Goal: Task Accomplishment & Management: Manage account settings

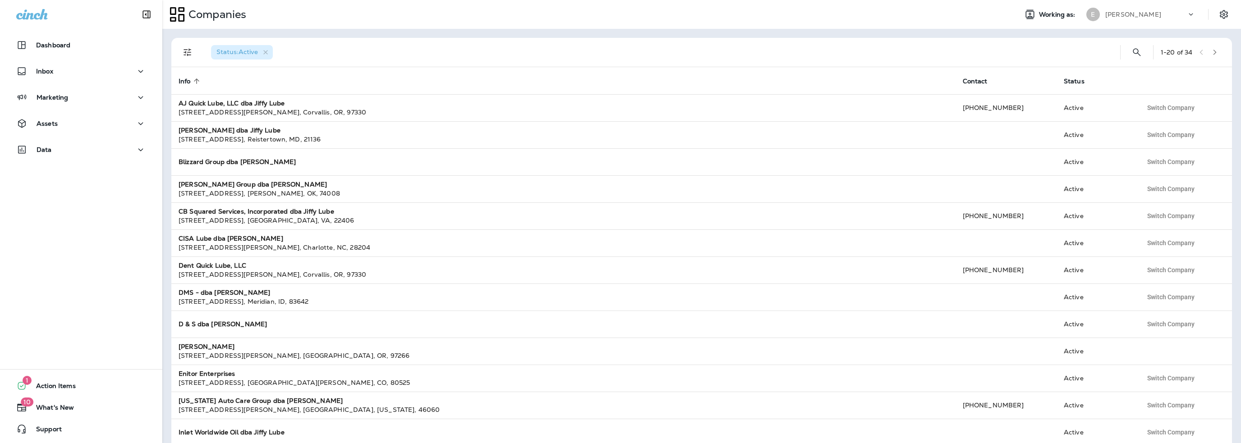
click at [1137, 16] on div "[PERSON_NAME]" at bounding box center [1145, 15] width 81 height 14
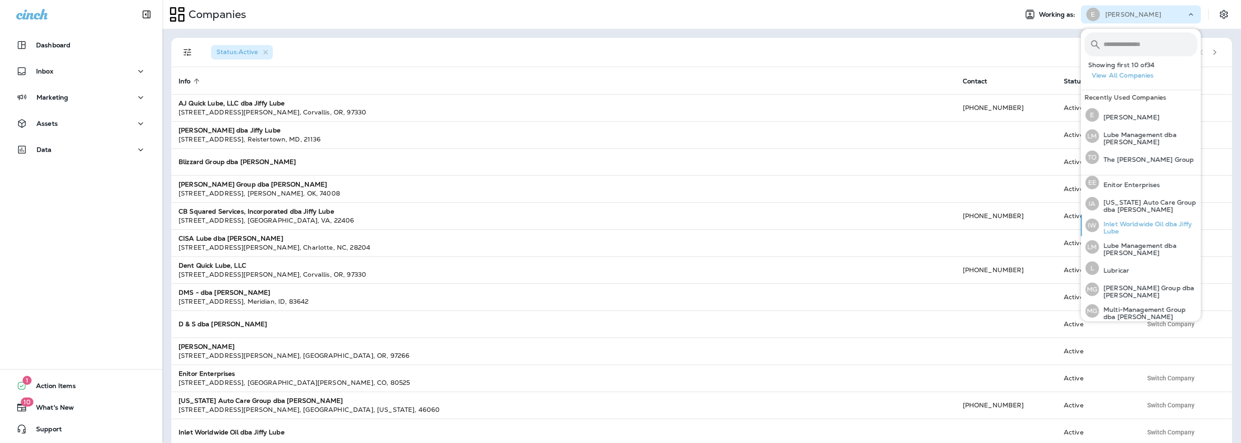
scroll to position [226, 0]
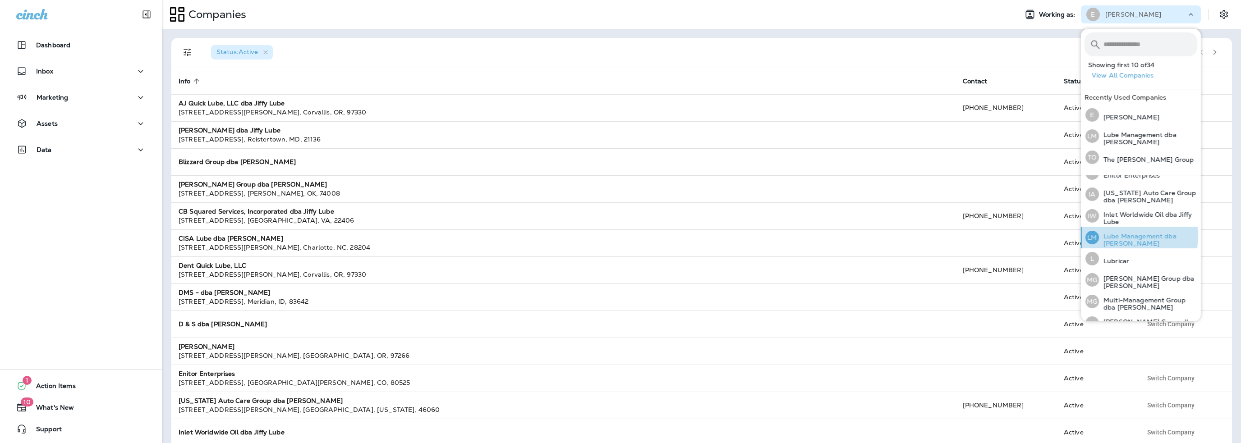
click at [1123, 233] on p "Lube Management dba [PERSON_NAME]" at bounding box center [1148, 240] width 98 height 14
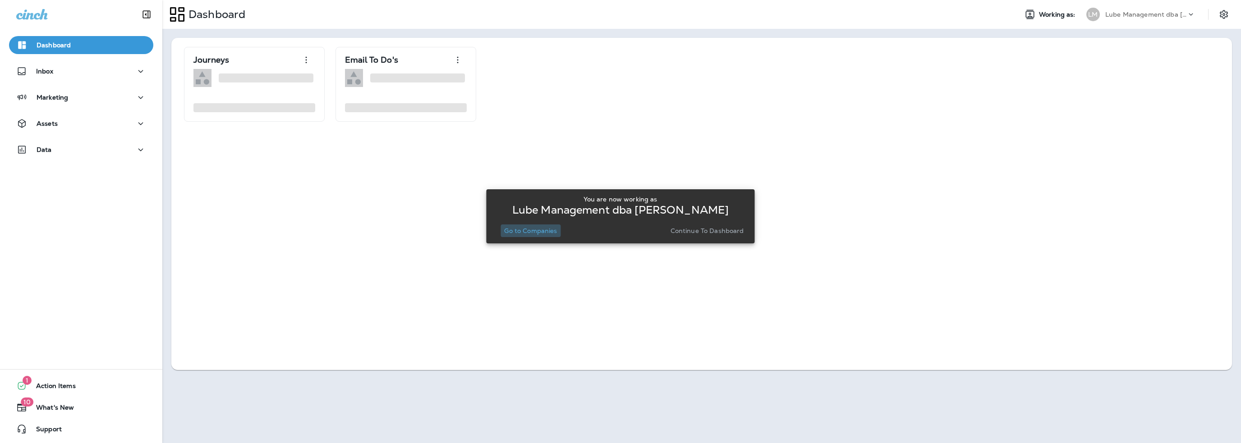
click at [516, 231] on p "Go to Companies" at bounding box center [530, 230] width 53 height 7
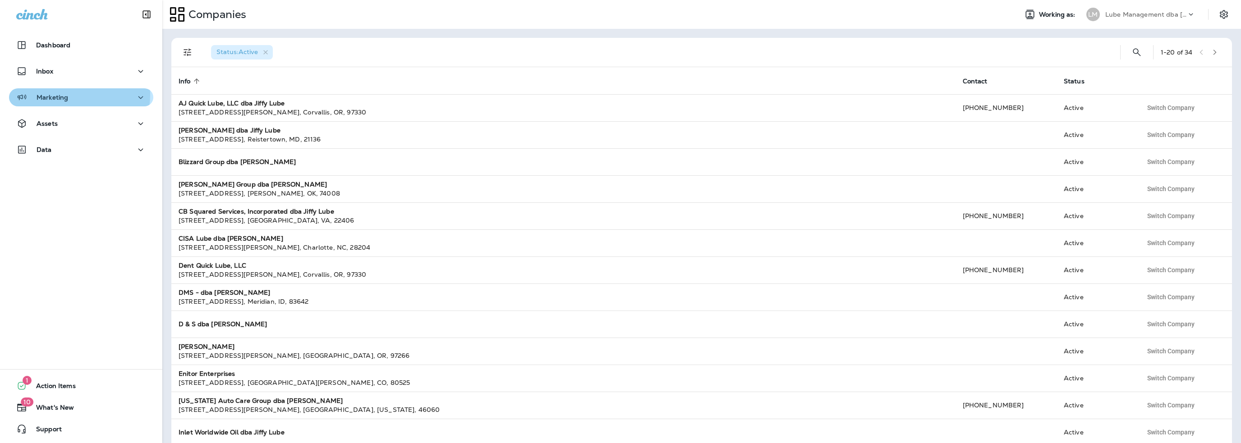
click at [64, 94] on p "Marketing" at bounding box center [53, 97] width 32 height 7
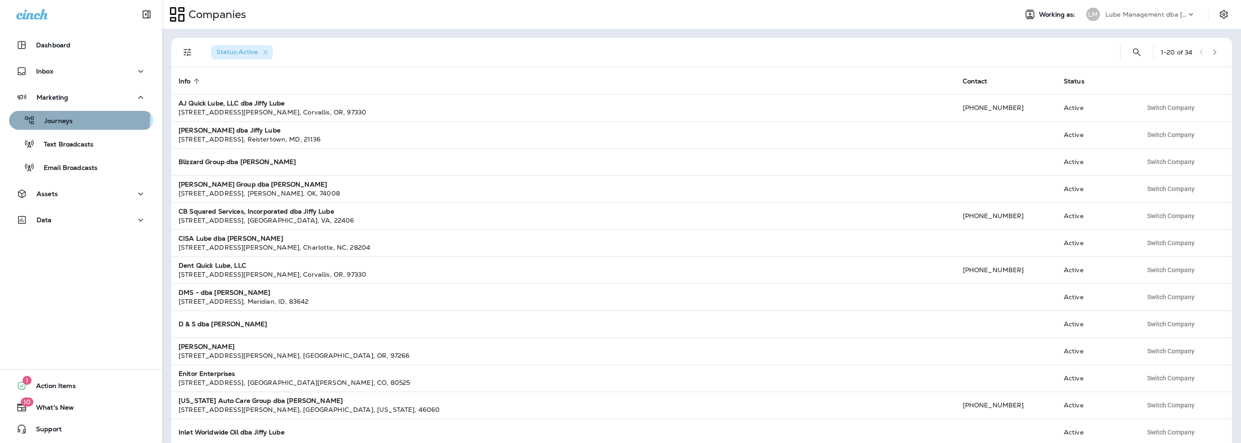
click at [58, 117] on p "Journeys" at bounding box center [53, 121] width 37 height 9
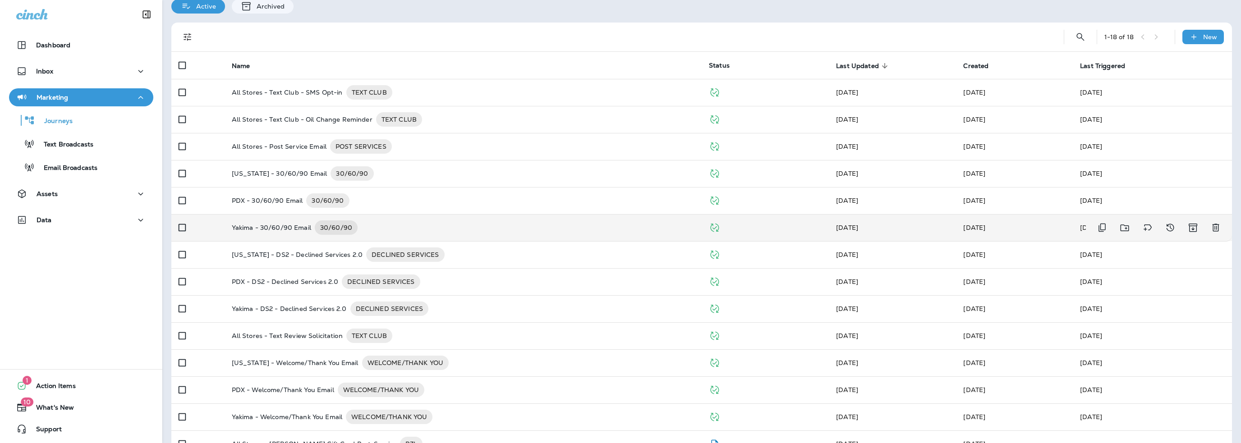
scroll to position [170, 0]
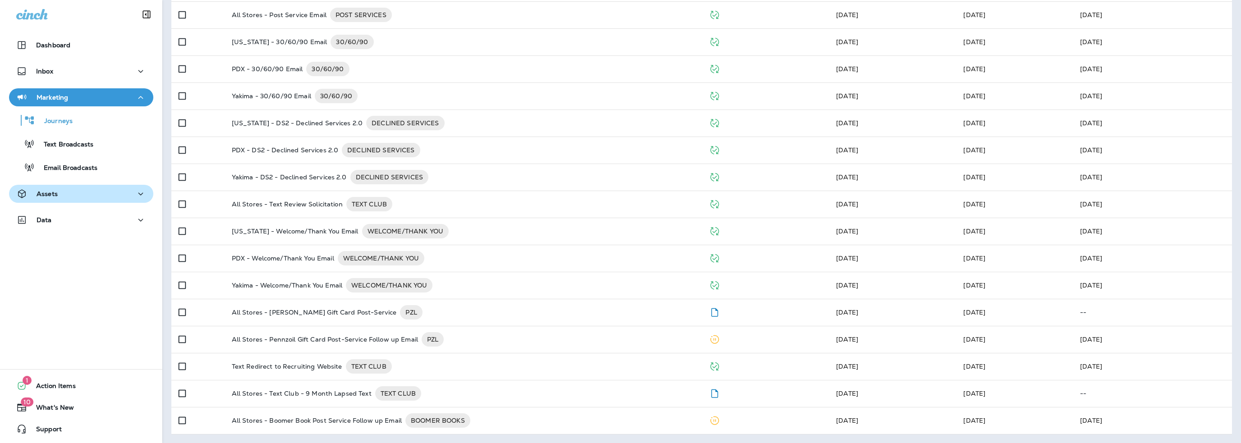
click at [66, 198] on div "Assets" at bounding box center [81, 194] width 130 height 11
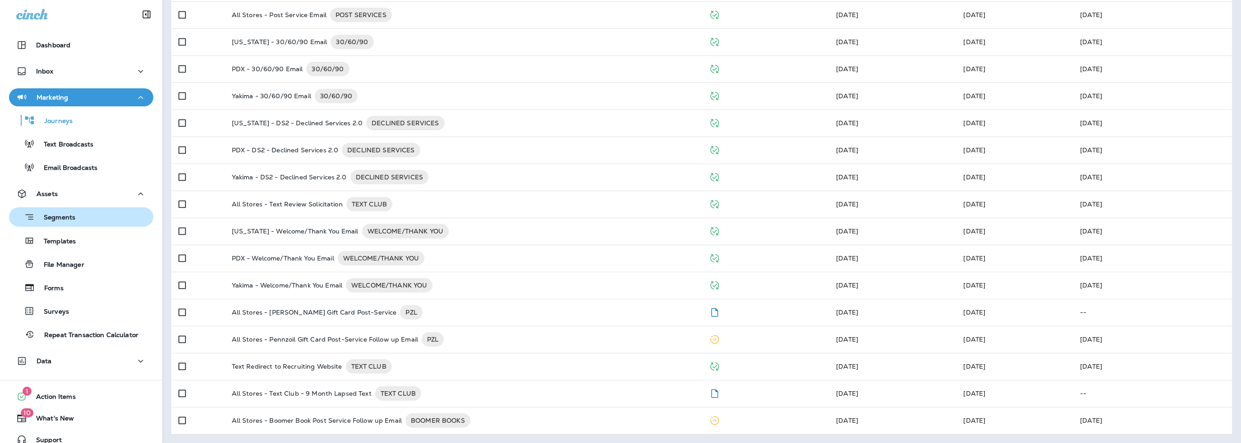
click at [63, 214] on p "Segments" at bounding box center [55, 218] width 41 height 9
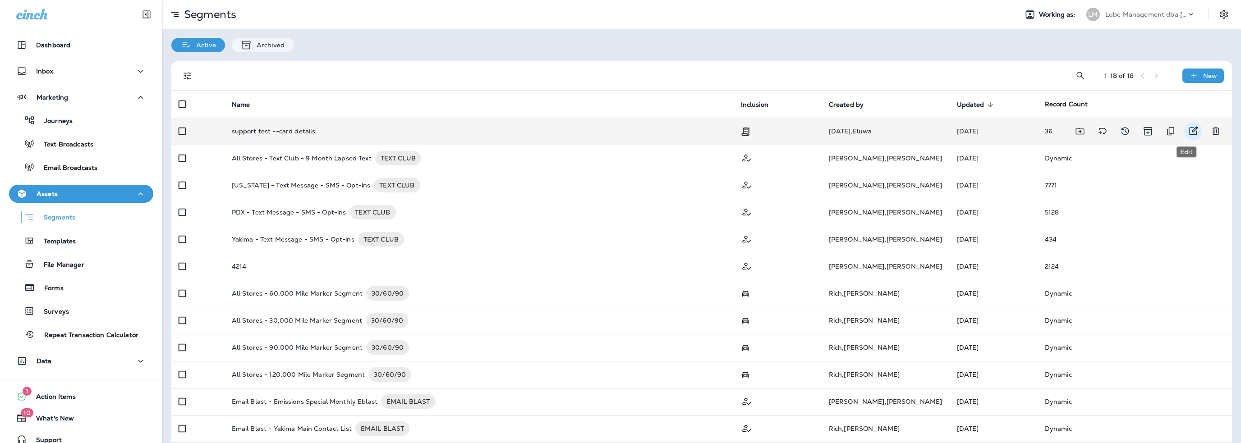
click at [1188, 131] on icon "Edit" at bounding box center [1193, 131] width 11 height 11
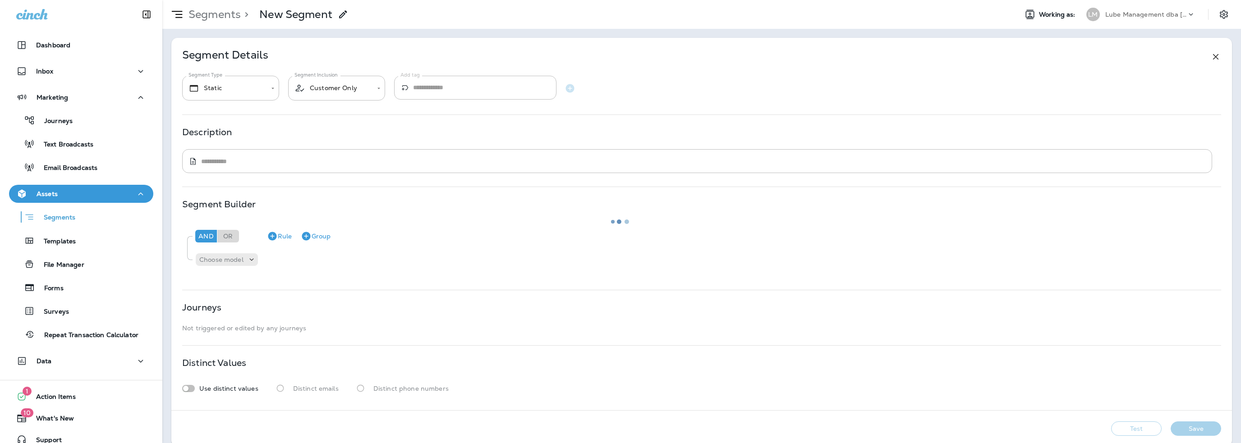
type input "**********"
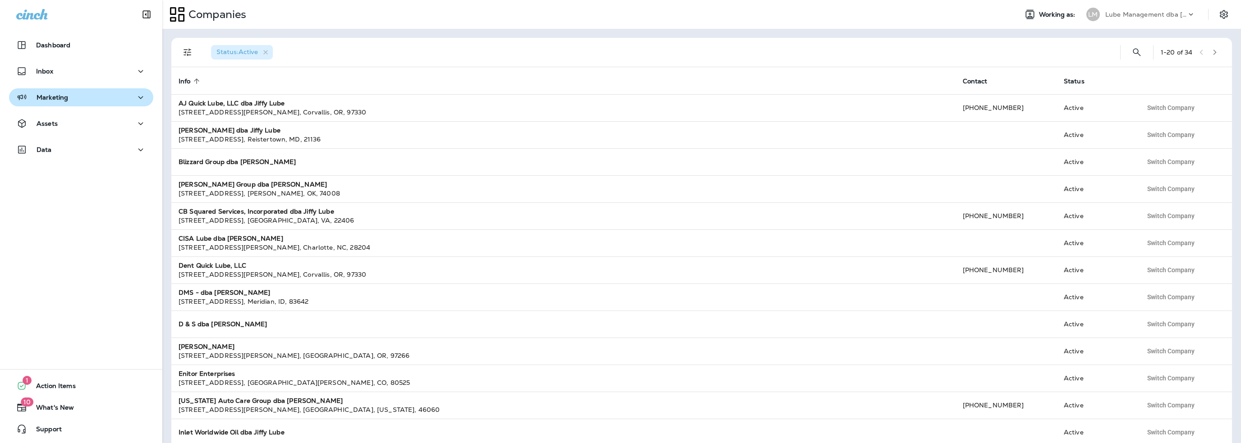
click at [46, 102] on div "Marketing" at bounding box center [42, 97] width 52 height 11
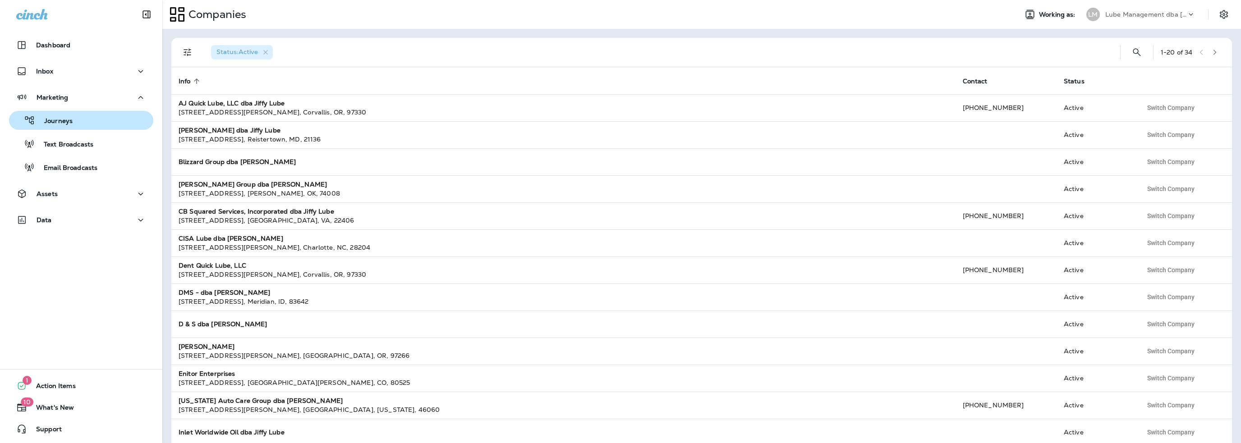
click at [51, 118] on p "Journeys" at bounding box center [53, 121] width 37 height 9
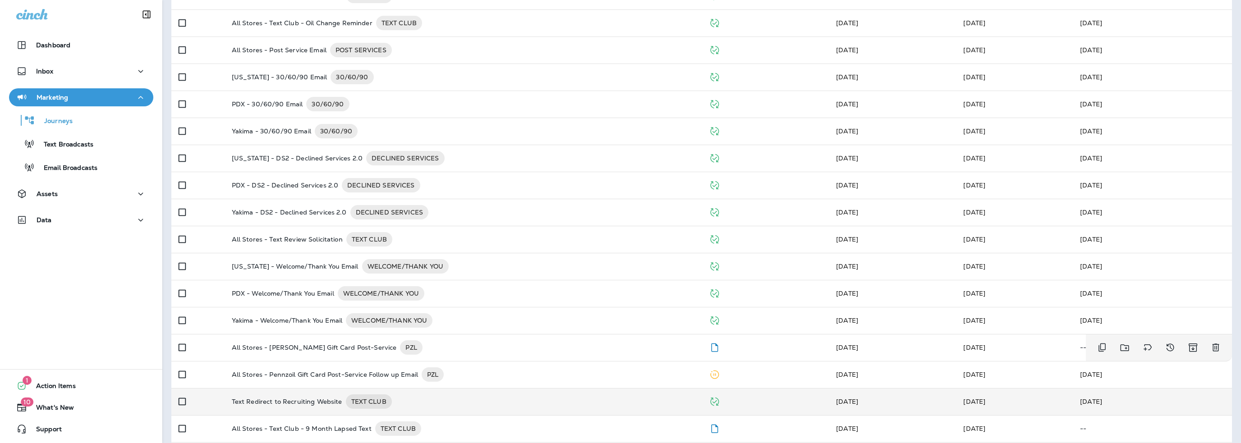
scroll to position [170, 0]
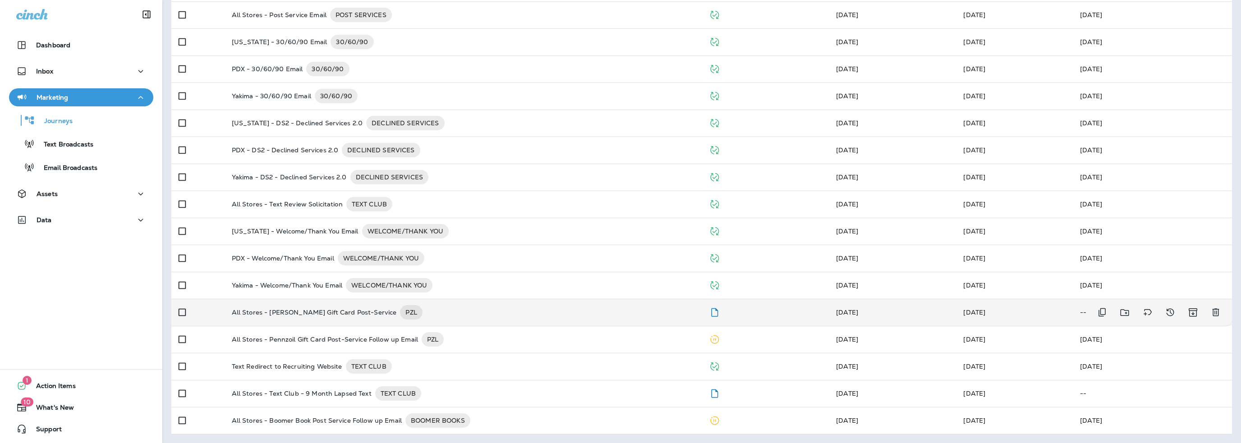
click at [329, 313] on p "All Stores - [PERSON_NAME] Gift Card Post-Service" at bounding box center [314, 312] width 165 height 14
